Goal: Information Seeking & Learning: Learn about a topic

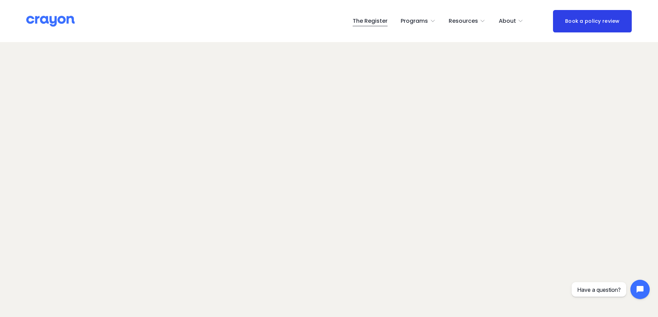
click at [0, 0] on span "Parent Hub" at bounding box center [0, 0] width 0 height 0
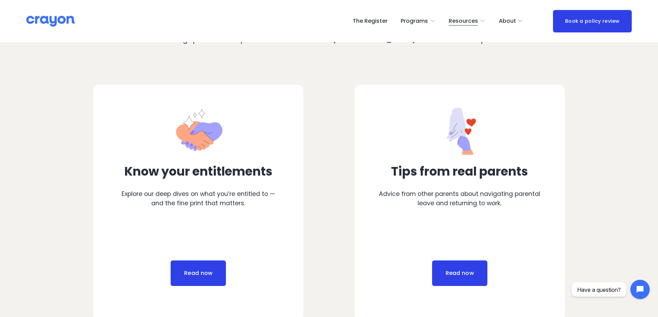
scroll to position [345, 0]
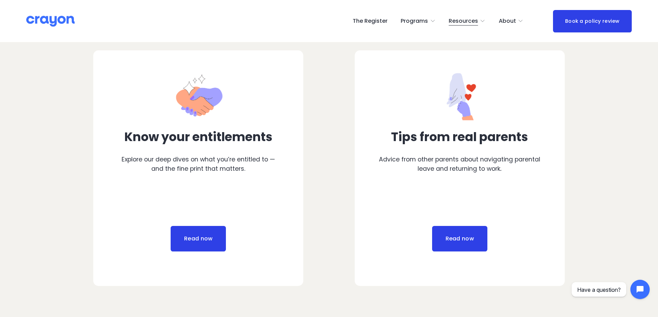
click at [202, 237] on link "Read now" at bounding box center [198, 239] width 55 height 26
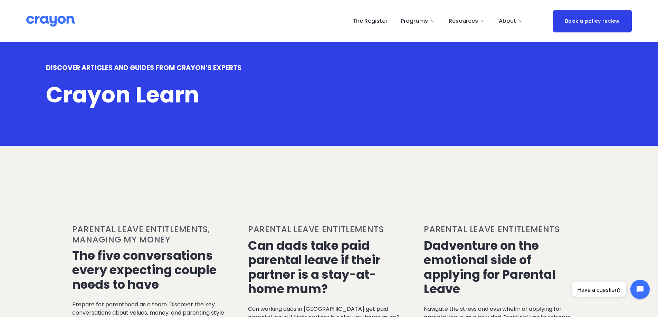
click at [0, 0] on span "About Us" at bounding box center [0, 0] width 0 height 0
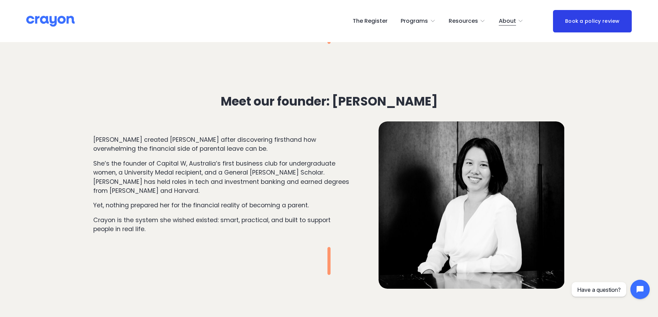
scroll to position [587, 0]
